Goal: Transaction & Acquisition: Download file/media

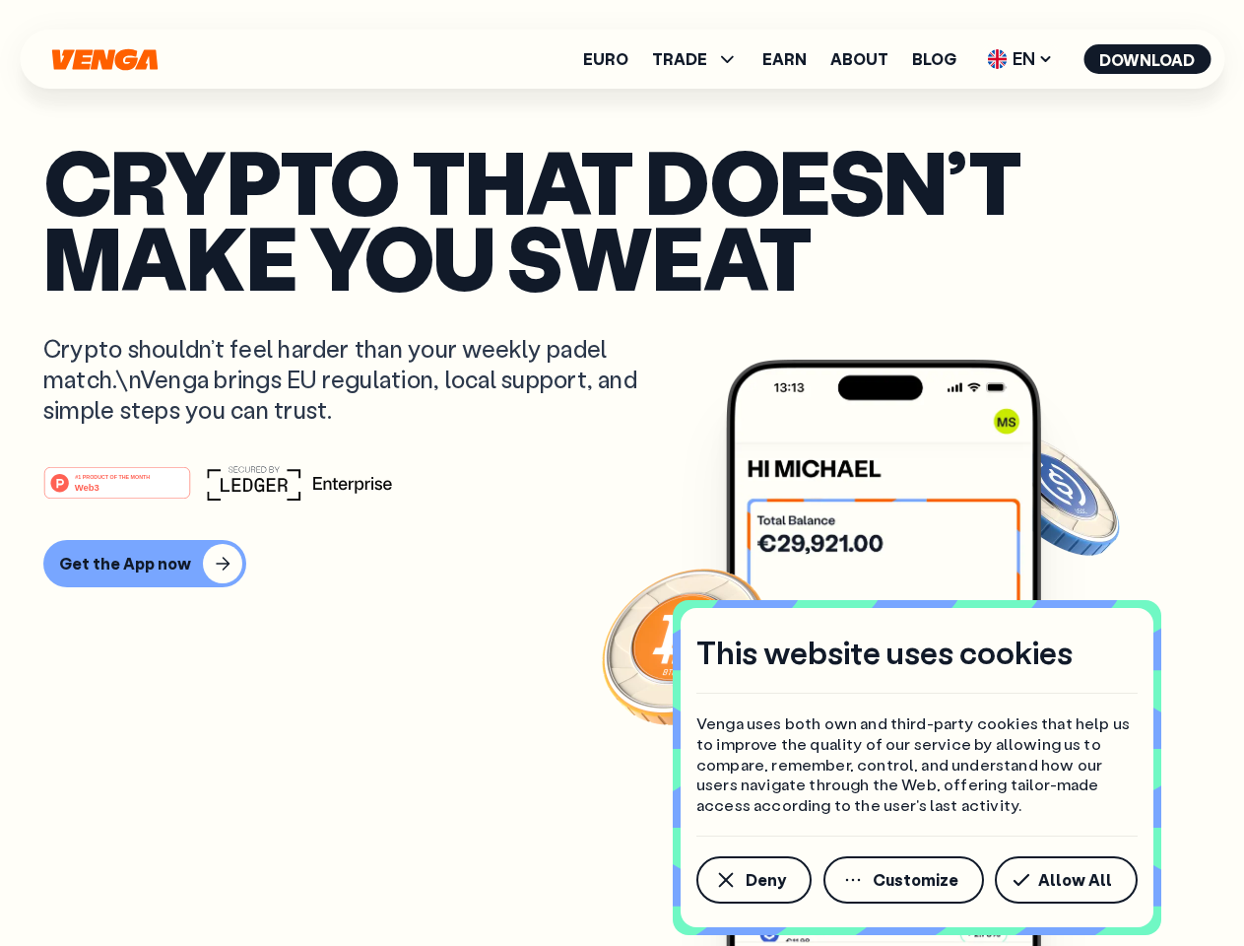
click at [622, 473] on div "#1 PRODUCT OF THE MONTH Web3" at bounding box center [622, 482] width 1158 height 35
click at [753, 880] on span "Deny" at bounding box center [766, 880] width 40 height 16
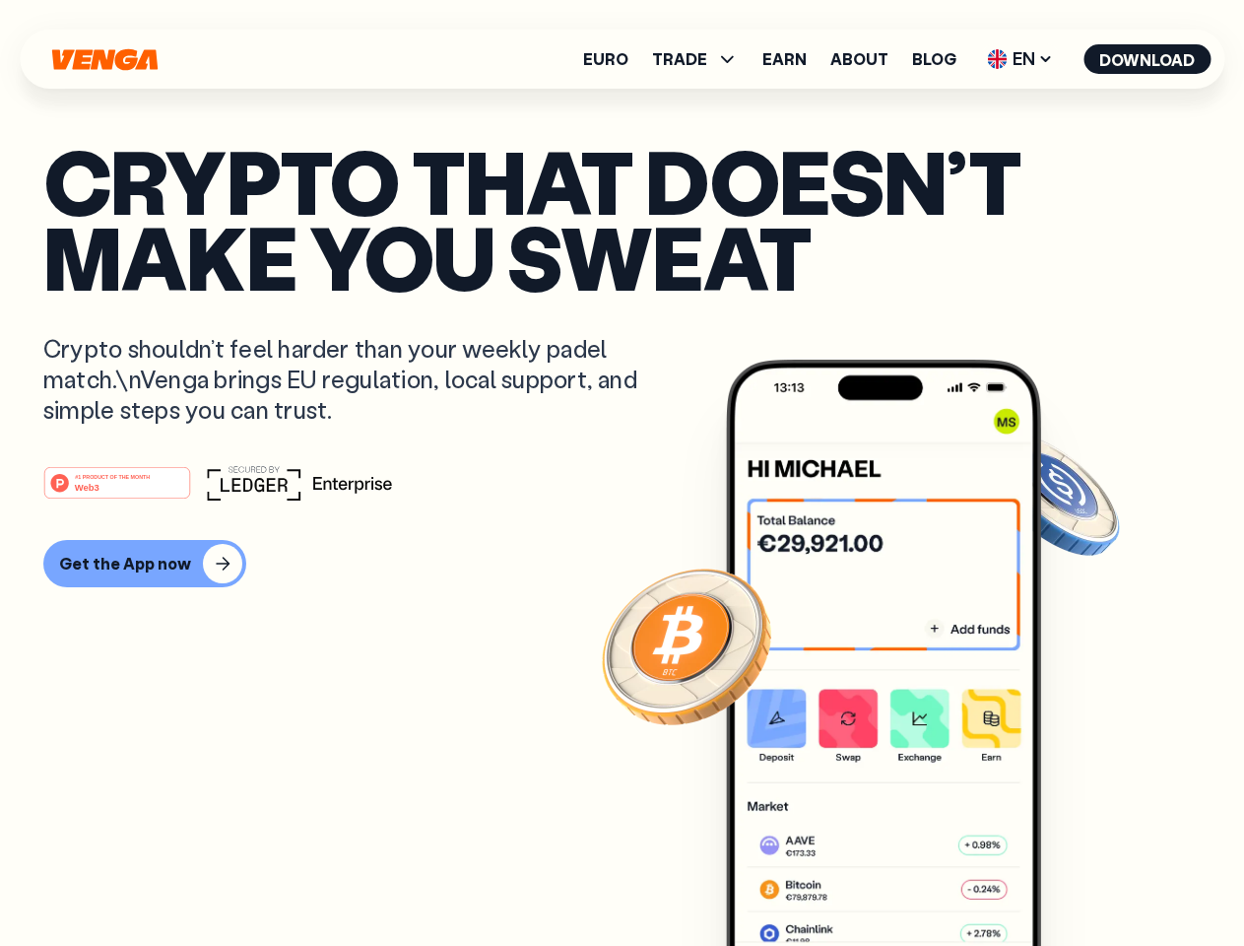
click at [905, 880] on img at bounding box center [883, 690] width 315 height 660
click at [1070, 880] on article "Crypto that doesn’t make you sweat Crypto shouldn’t feel harder than your weekl…" at bounding box center [622, 512] width 1158 height 739
click at [702, 59] on span "TRADE" at bounding box center [679, 59] width 55 height 16
click at [1021, 59] on span "EN" at bounding box center [1020, 59] width 80 height 32
click at [1148, 59] on button "Download" at bounding box center [1147, 59] width 127 height 30
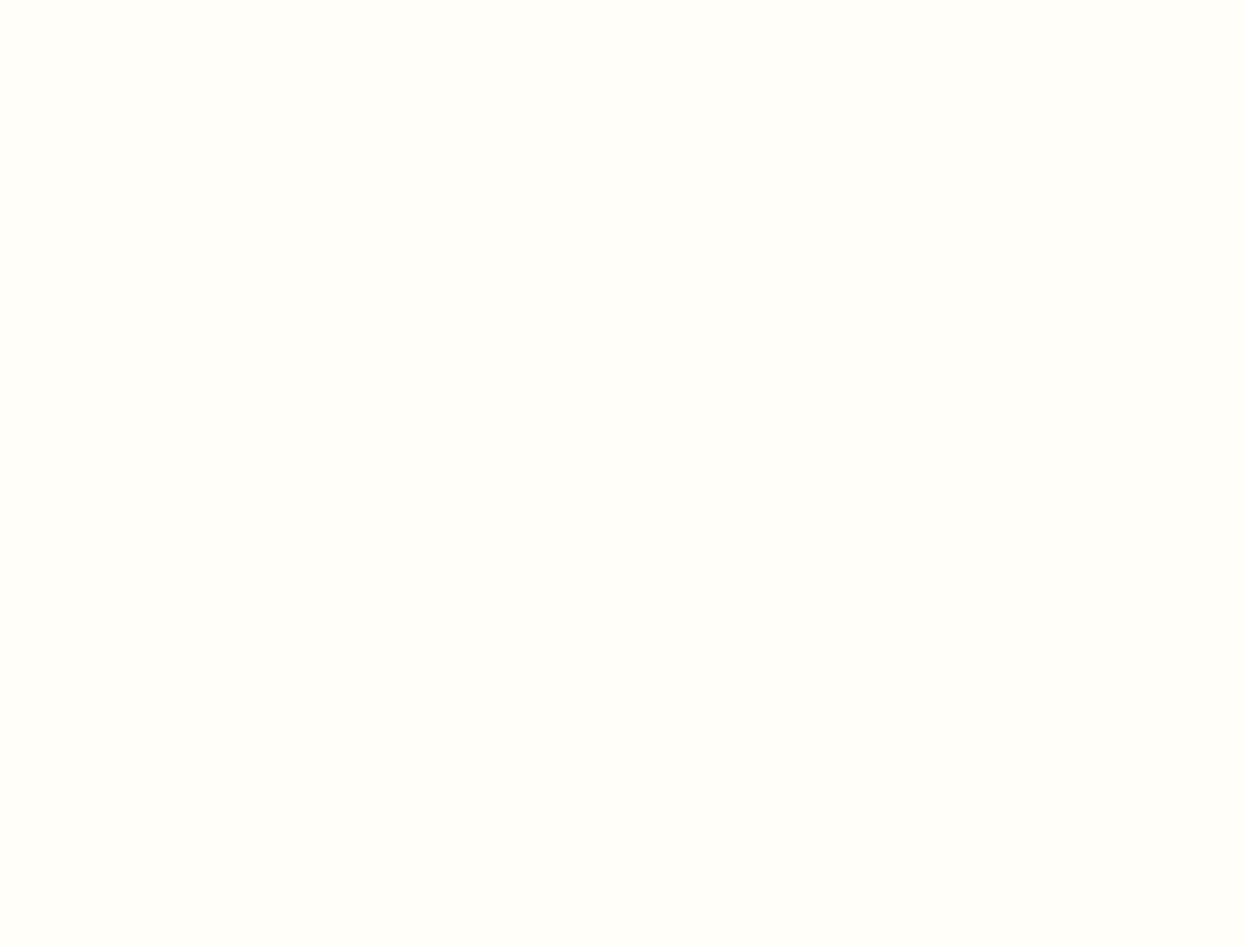
click at [622, 0] on html "This website uses cookies Venga uses both own and third-party cookies that help…" at bounding box center [622, 0] width 1244 height 0
click at [142, 0] on html "This website uses cookies Venga uses both own and third-party cookies that help…" at bounding box center [622, 0] width 1244 height 0
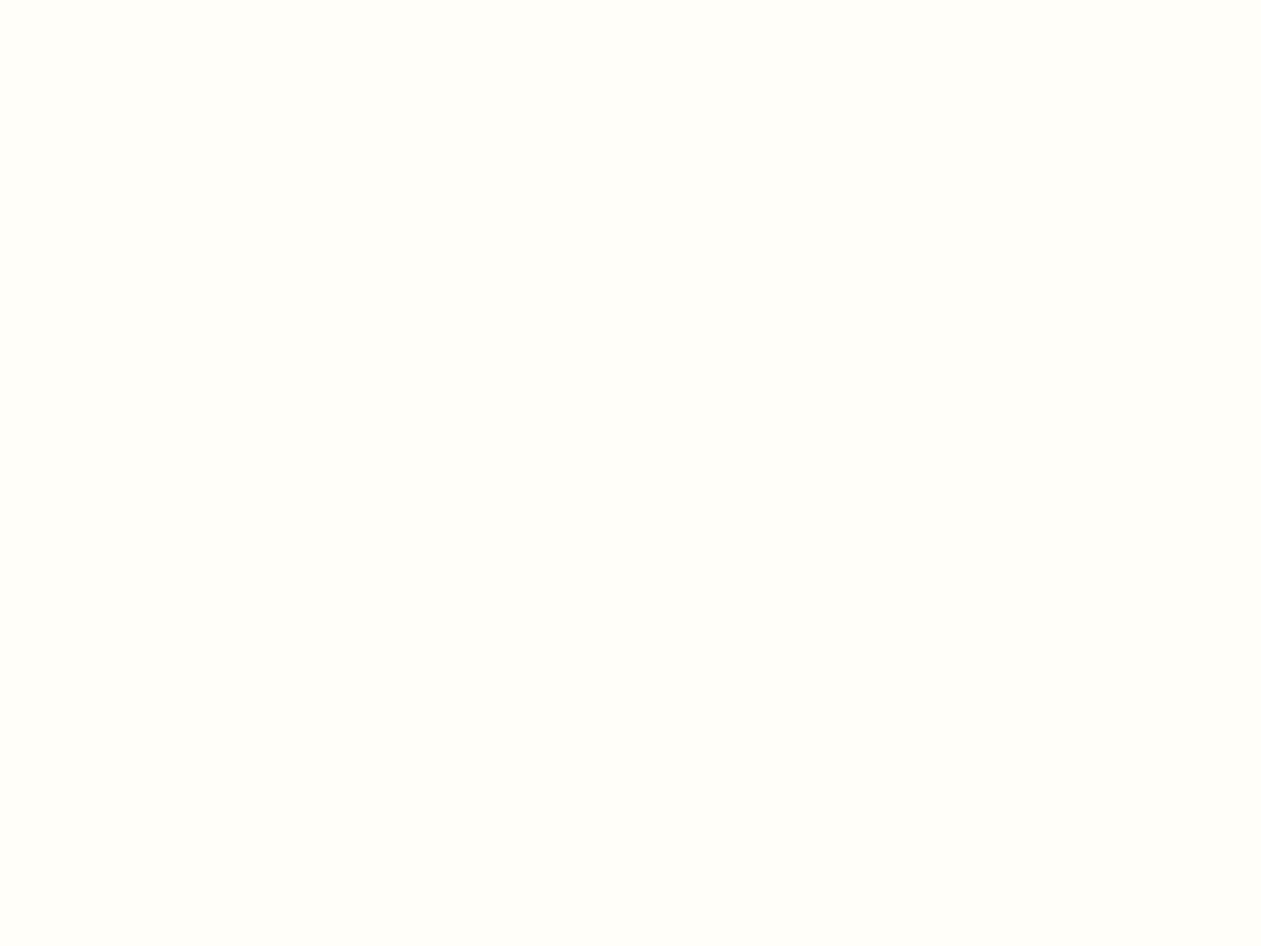
click at [120, 0] on html "This website uses cookies Venga uses both own and third-party cookies that help…" at bounding box center [630, 0] width 1261 height 0
